Goal: Transaction & Acquisition: Purchase product/service

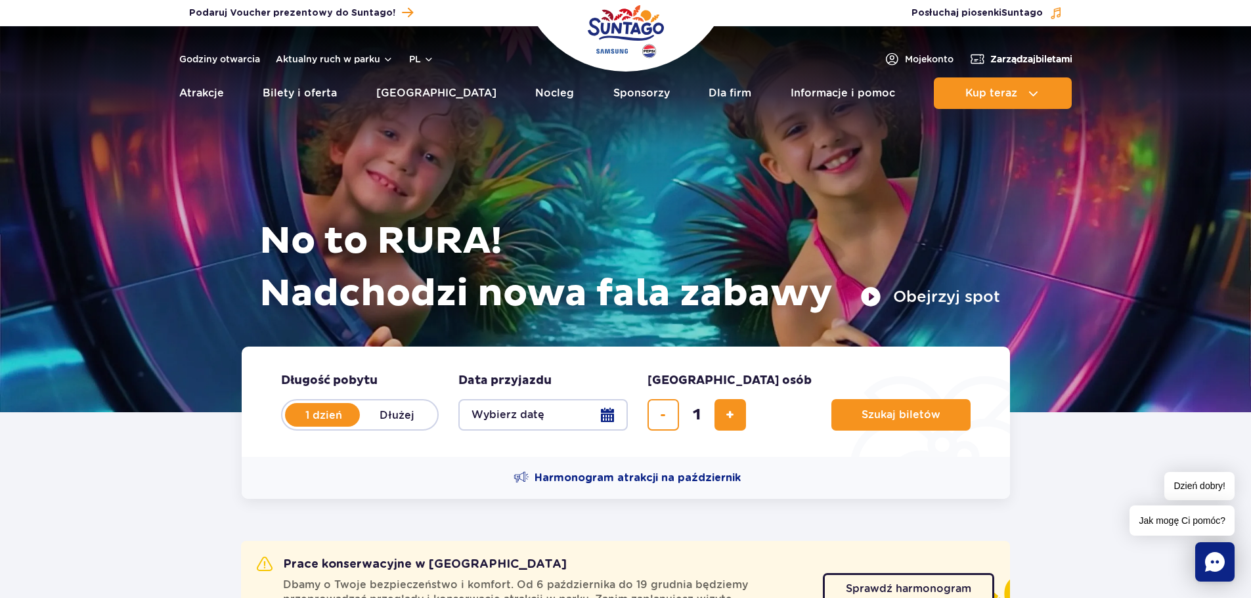
click at [1031, 60] on span "Zarządzaj biletami" at bounding box center [1031, 59] width 82 height 13
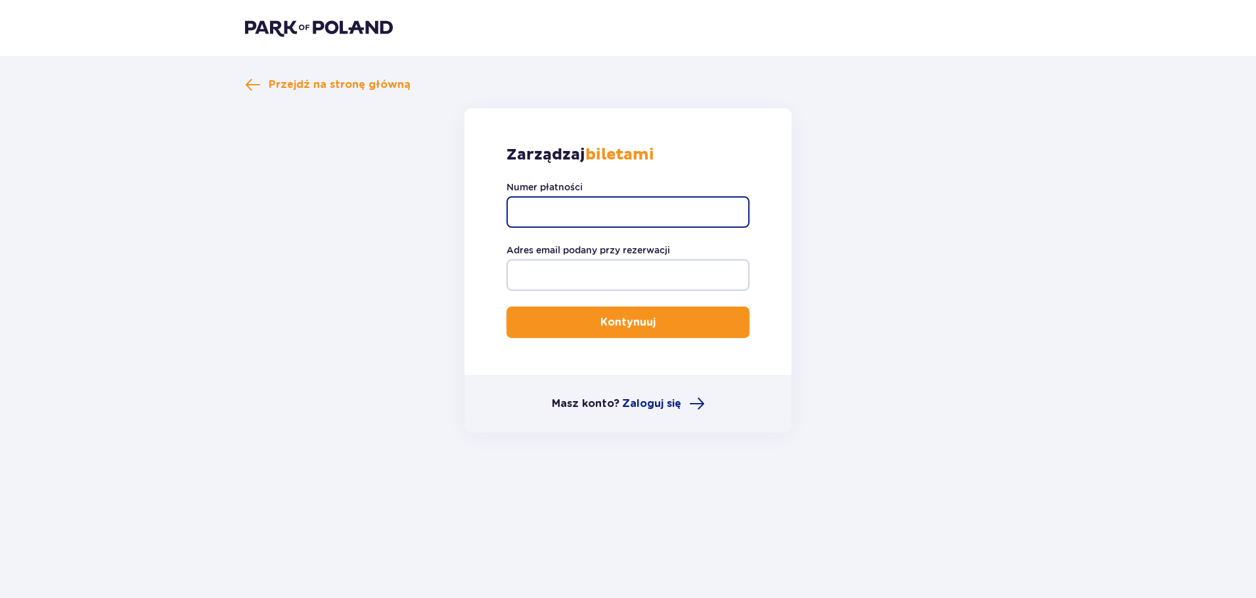
click at [615, 215] on input "Numer płatności" at bounding box center [627, 212] width 243 height 32
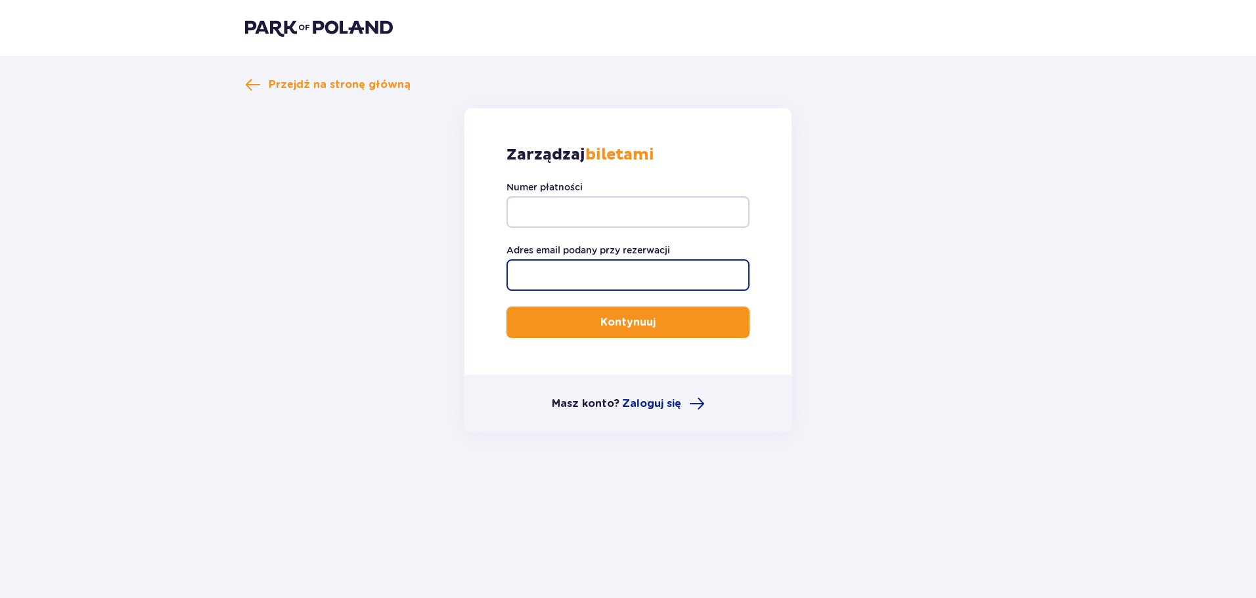
click at [612, 283] on input "Adres email podany przy rezerwacji" at bounding box center [627, 275] width 243 height 32
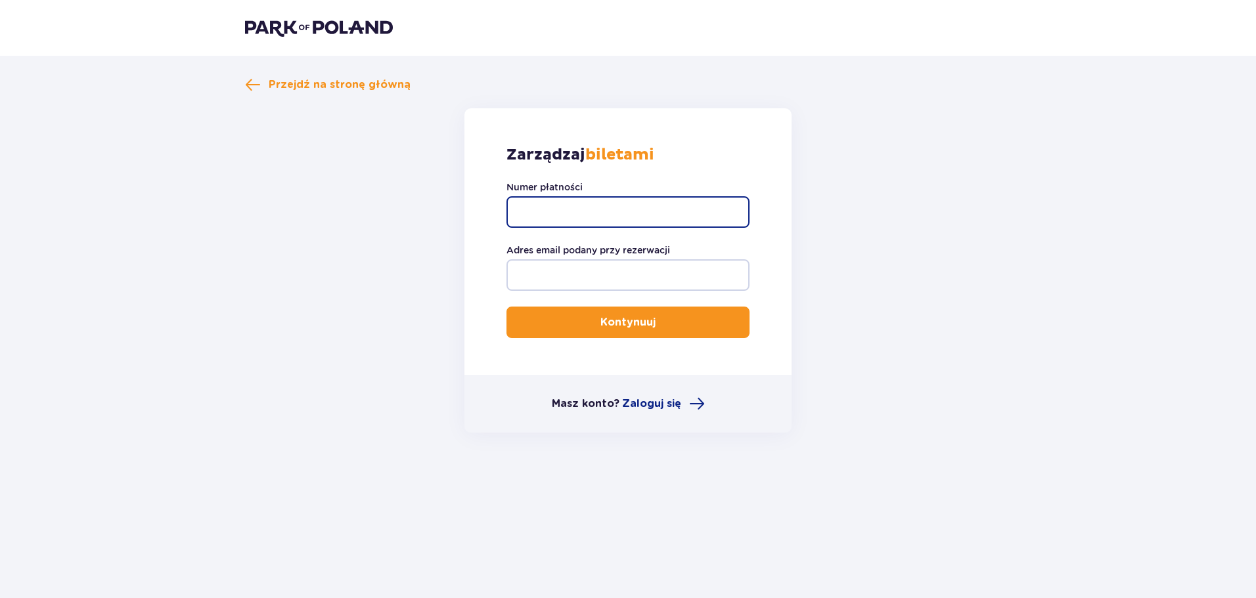
click at [634, 210] on input "Numer płatności" at bounding box center [627, 212] width 243 height 32
click at [380, 81] on span "Przejdź na stronę główną" at bounding box center [340, 85] width 142 height 14
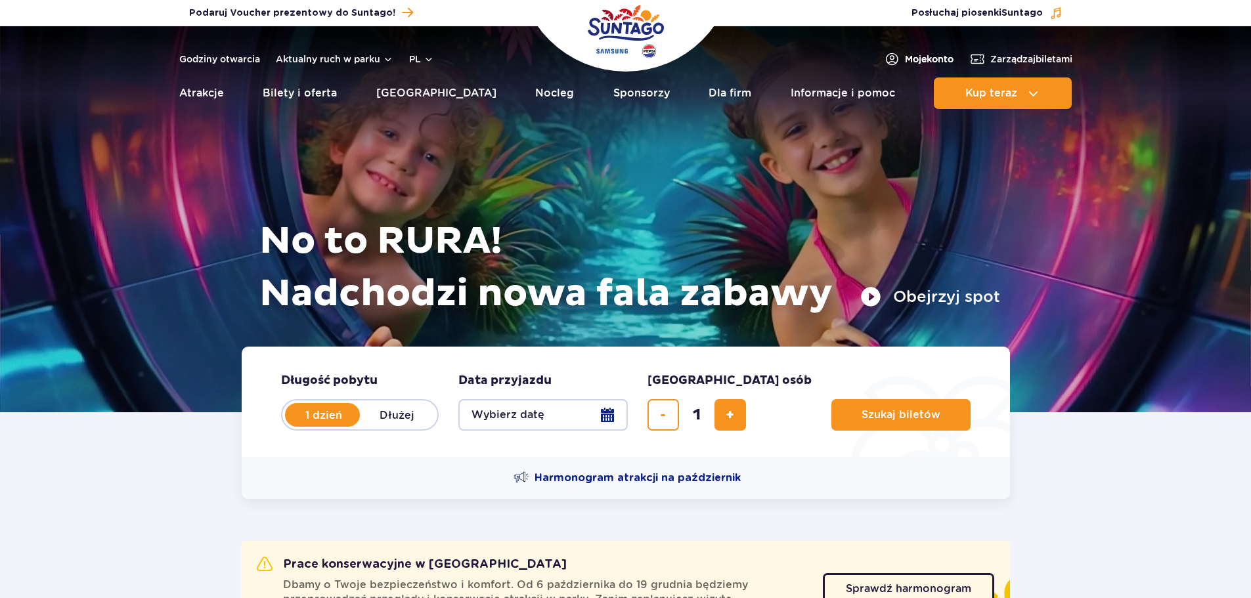
click at [922, 58] on span "Moje konto" at bounding box center [929, 59] width 49 height 13
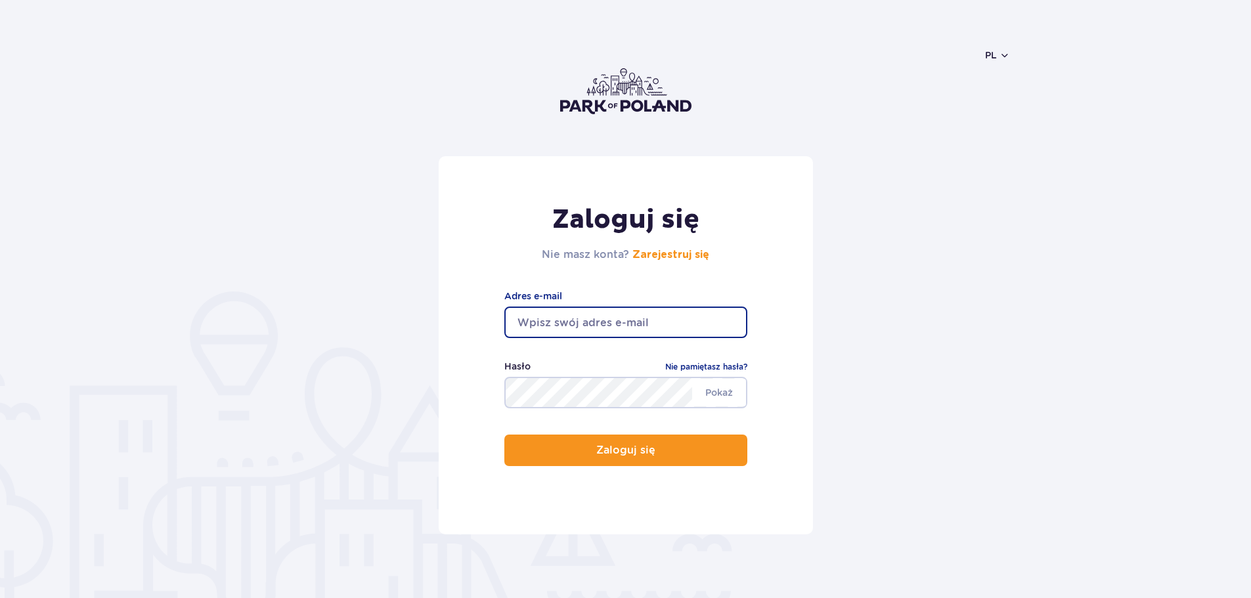
click at [680, 319] on input "email" at bounding box center [625, 323] width 243 height 32
click at [491, 219] on div "Zaloguj się Nie masz konta? Zarejestruj się Adres e-mail Pokaż Hasło Nie pamięt…" at bounding box center [626, 345] width 374 height 378
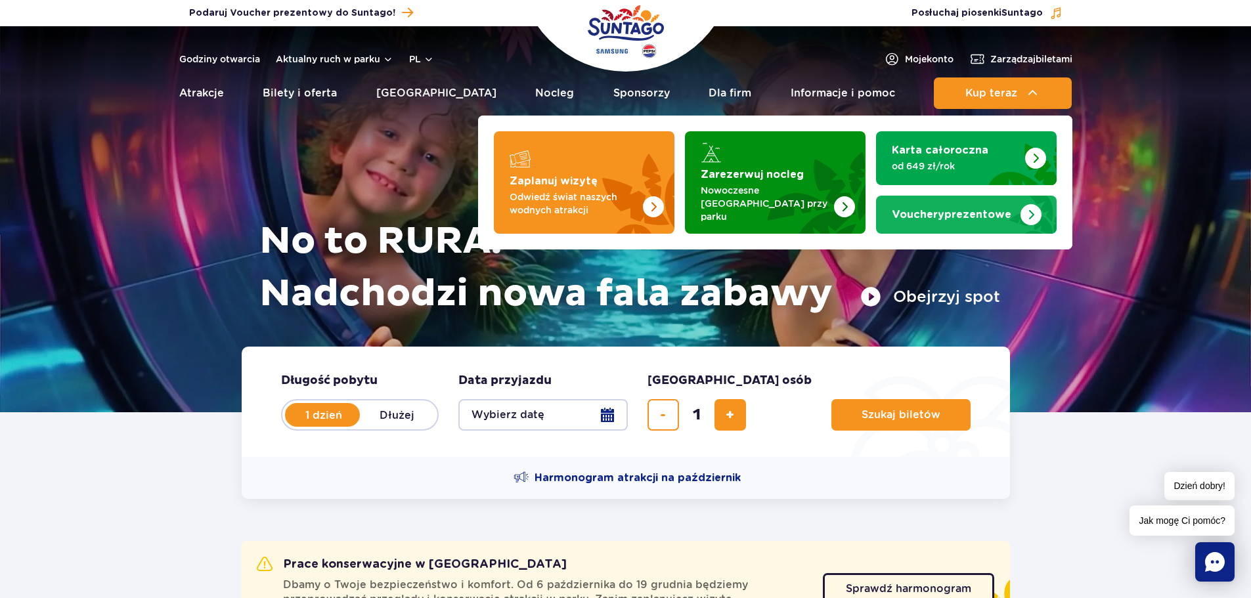
click at [1028, 210] on img "Vouchery prezentowe" at bounding box center [1031, 214] width 21 height 21
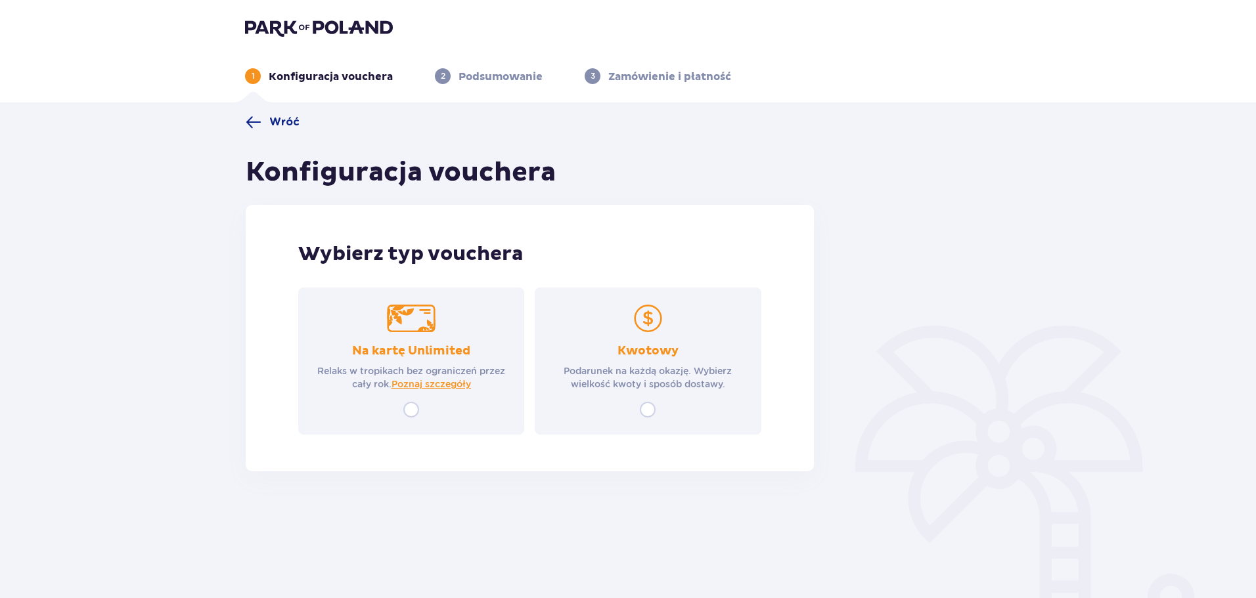
click at [648, 409] on input "radio" at bounding box center [648, 410] width 16 height 16
radio input "true"
